Goal: Transaction & Acquisition: Book appointment/travel/reservation

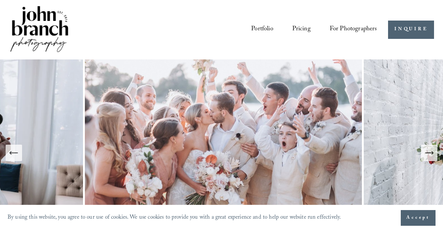
click at [305, 30] on link "Pricing" at bounding box center [301, 29] width 18 height 13
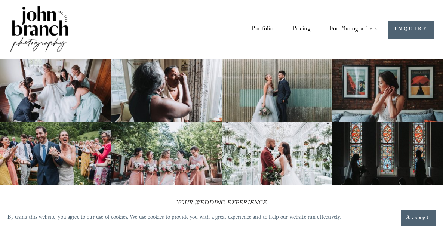
click at [258, 30] on link "Portfolio" at bounding box center [262, 29] width 22 height 13
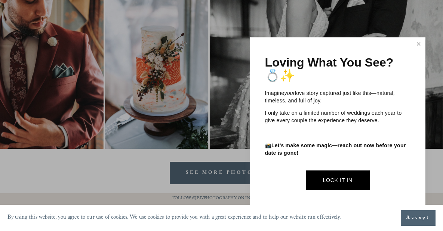
scroll to position [2833, 0]
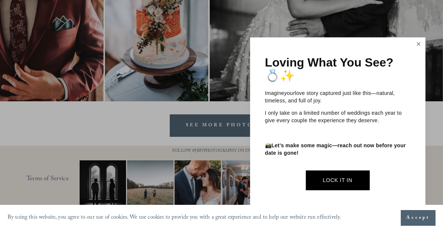
click at [417, 41] on link "Close" at bounding box center [418, 44] width 11 height 12
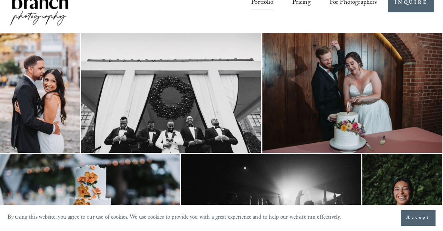
scroll to position [0, 0]
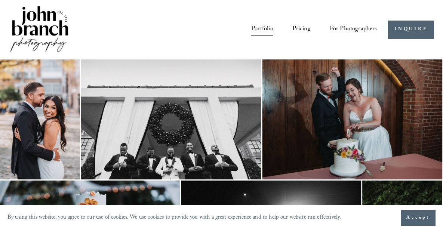
click at [413, 214] on span "Accept" at bounding box center [418, 217] width 24 height 7
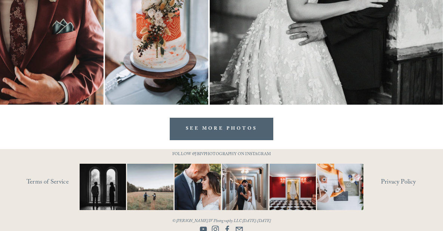
scroll to position [2833, 0]
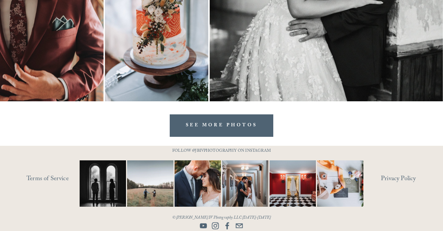
click at [242, 132] on link "SEE MORE PHOTOS" at bounding box center [221, 125] width 103 height 22
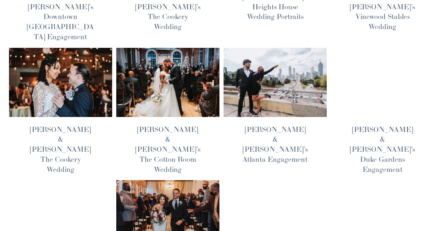
scroll to position [311, 0]
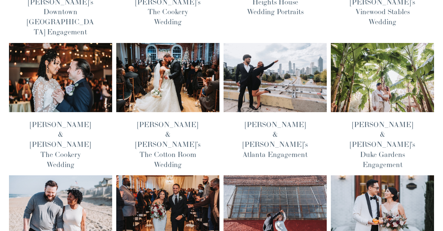
click at [169, 43] on img at bounding box center [167, 78] width 104 height 70
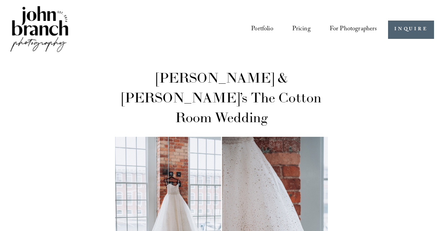
click at [51, 26] on img at bounding box center [39, 29] width 61 height 50
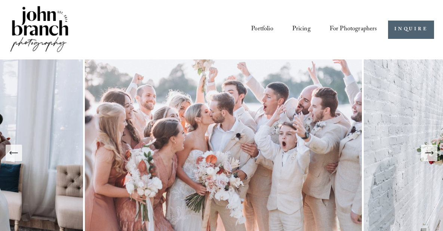
click at [303, 31] on link "Pricing" at bounding box center [301, 29] width 18 height 13
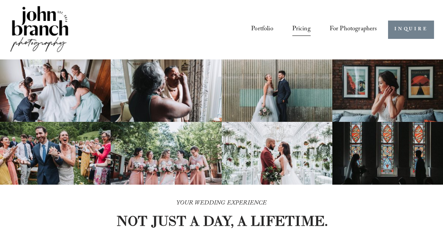
click at [415, 29] on link "INQUIRE" at bounding box center [411, 30] width 46 height 18
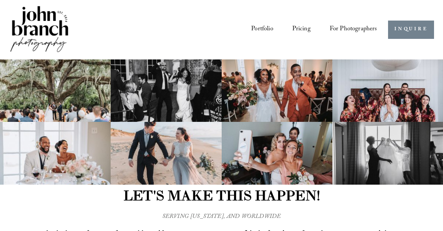
click at [418, 30] on link "INQUIRE" at bounding box center [411, 30] width 46 height 18
click at [38, 13] on img at bounding box center [39, 29] width 61 height 50
